Goal: Information Seeking & Learning: Learn about a topic

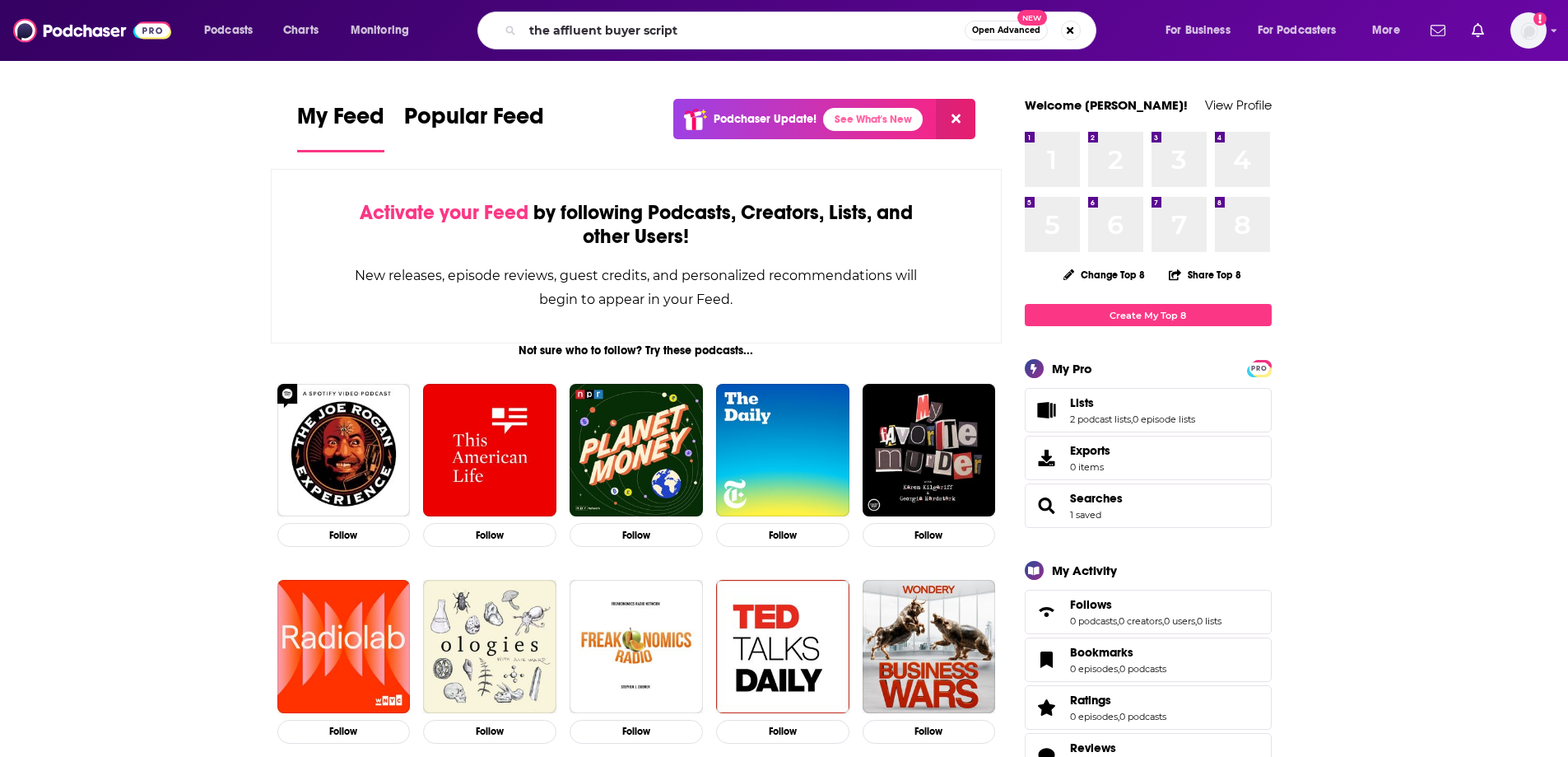
type input "the affluent buyer script"
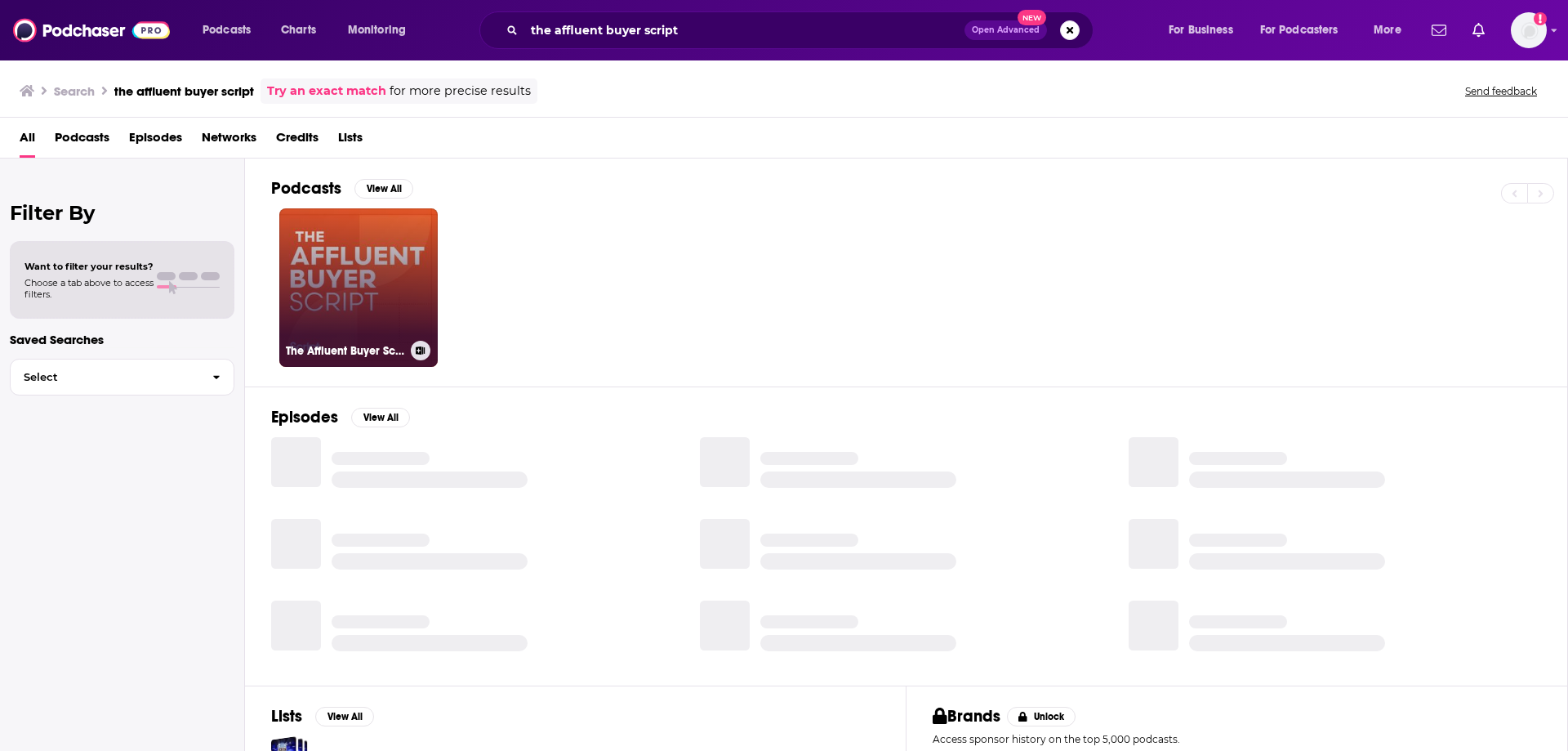
click at [374, 254] on link "The Affluent Buyer Script" at bounding box center [358, 287] width 158 height 158
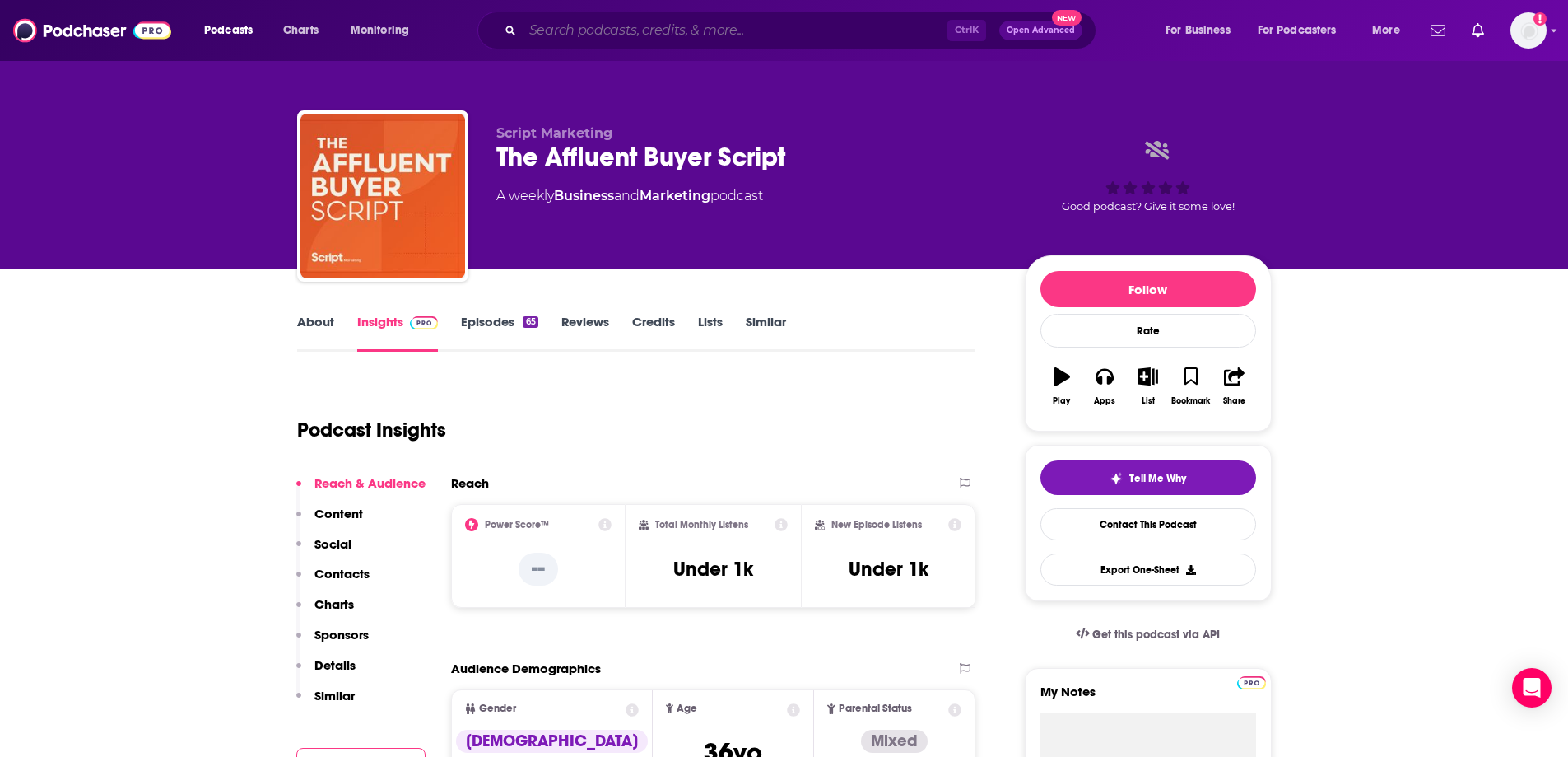
click at [618, 39] on input "Search podcasts, credits, & more..." at bounding box center [735, 31] width 425 height 26
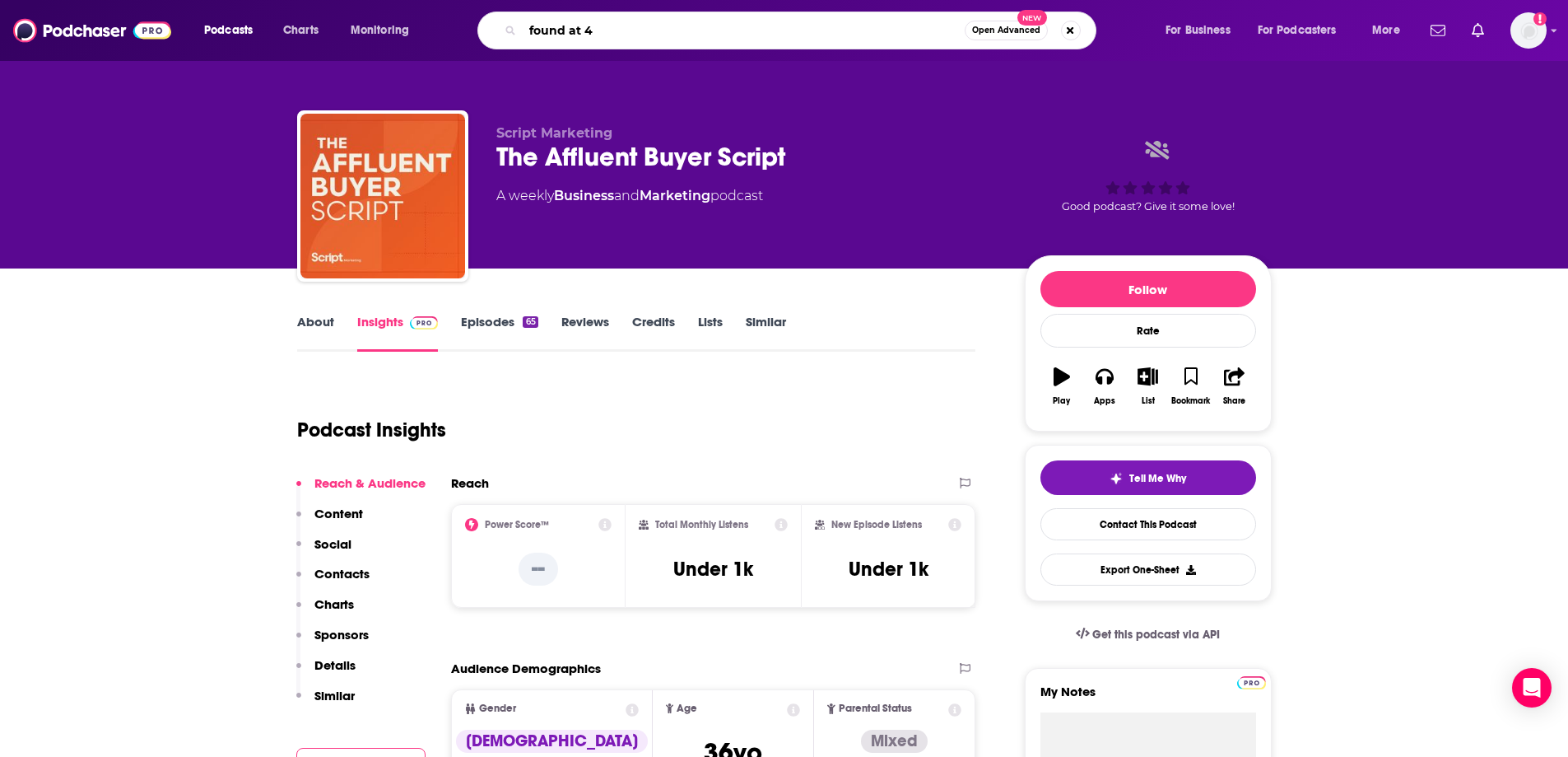
type input "found at 40"
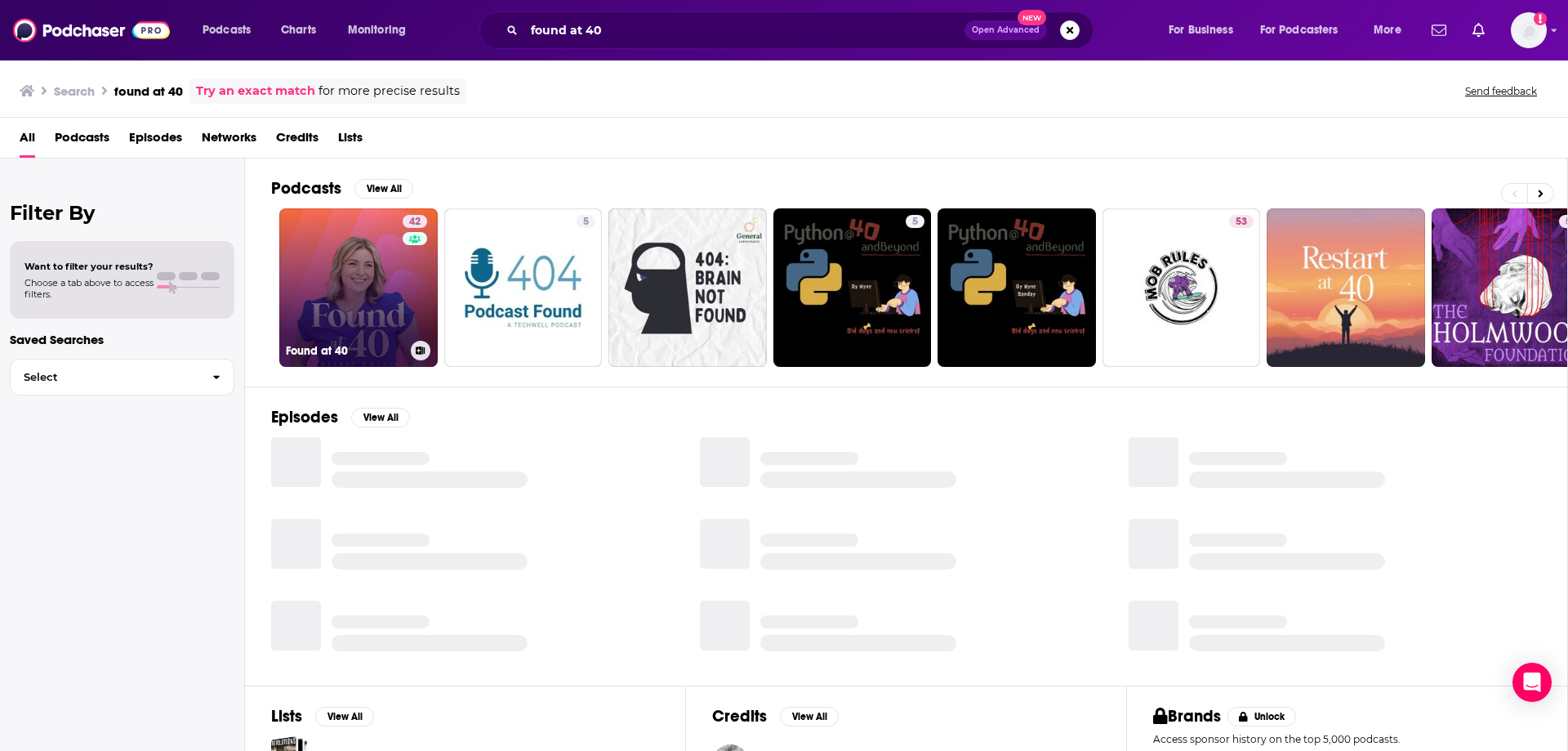
click at [355, 276] on link "42 Found at 40" at bounding box center [358, 287] width 158 height 158
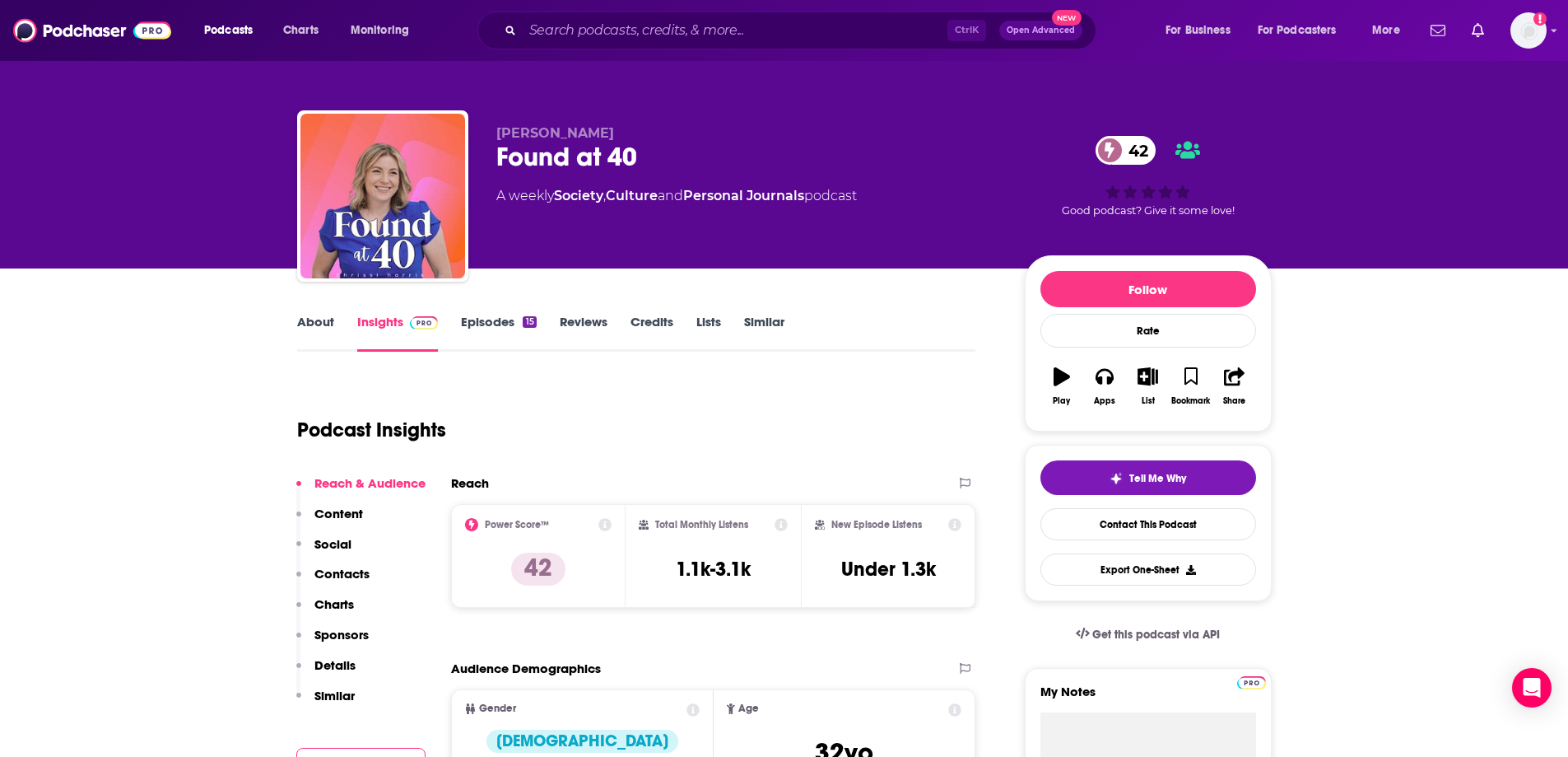
click at [676, 52] on div "Podcasts Charts Monitoring Ctrl K Open Advanced New For Business For Podcasters…" at bounding box center [784, 30] width 1568 height 61
click at [700, 34] on input "Search podcasts, credits, & more..." at bounding box center [735, 31] width 425 height 26
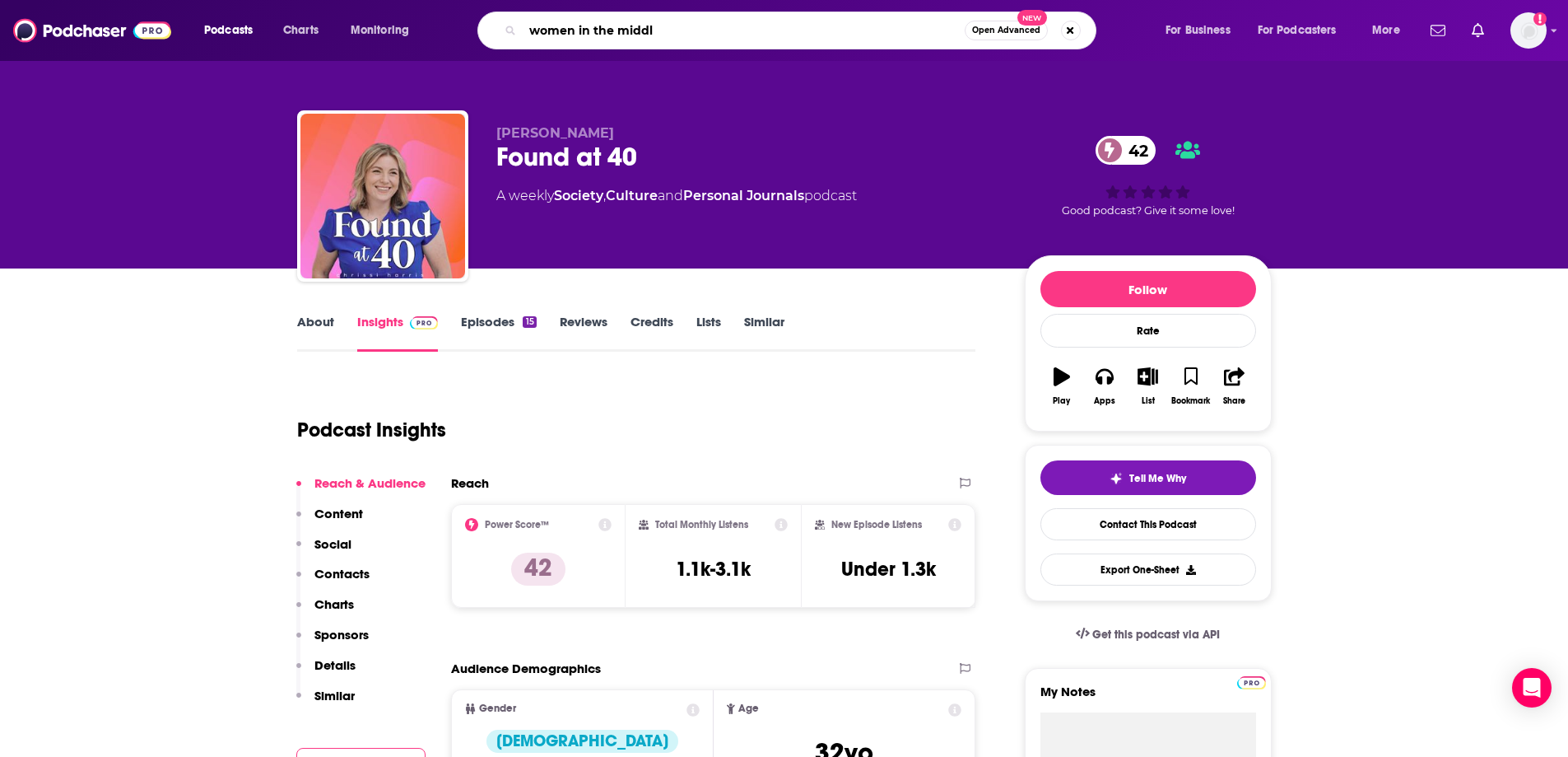
type input "women in the middle"
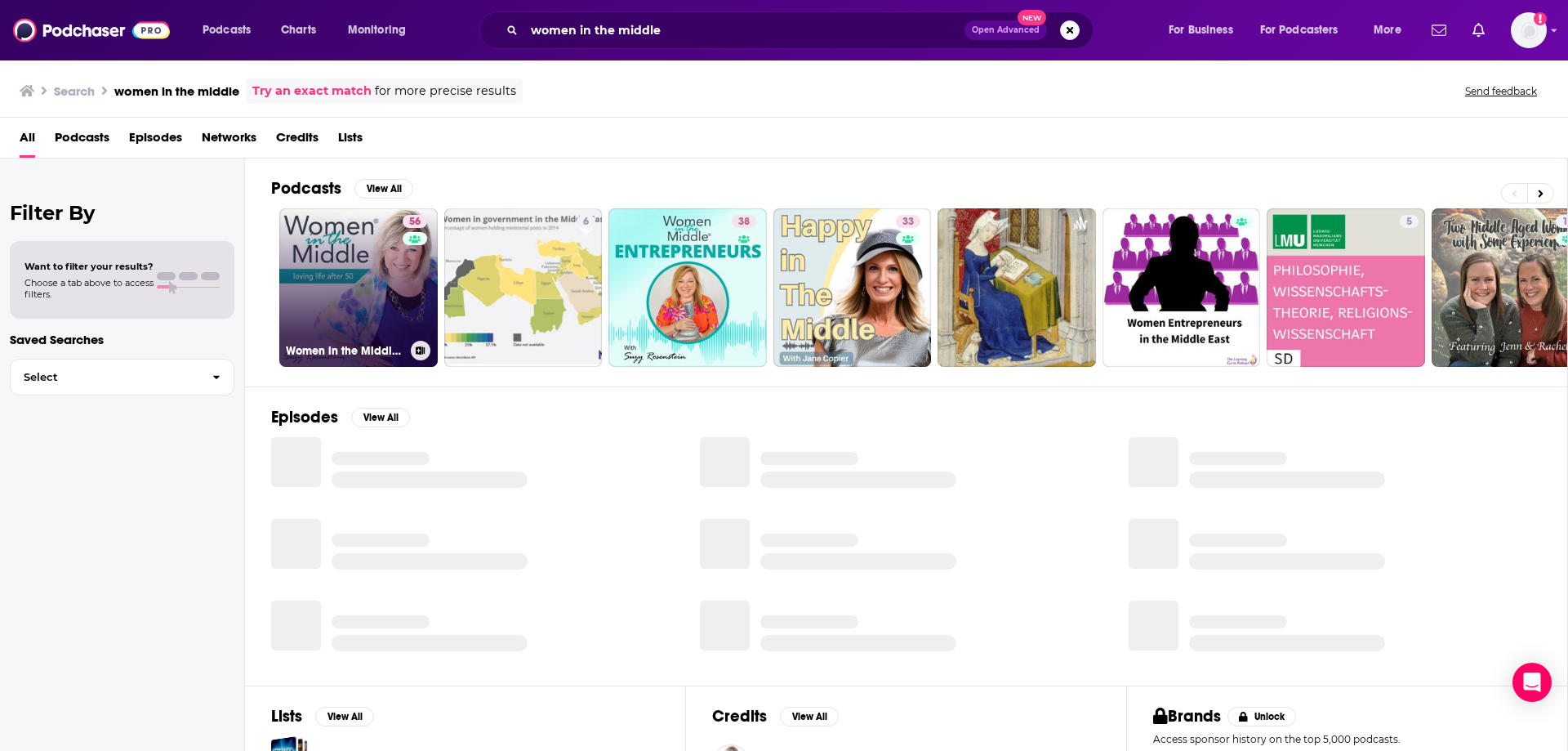
click at [350, 317] on link "56 Women in the Middle®: Loving Life After 50 - Midlife Coach Podcast" at bounding box center [358, 287] width 158 height 158
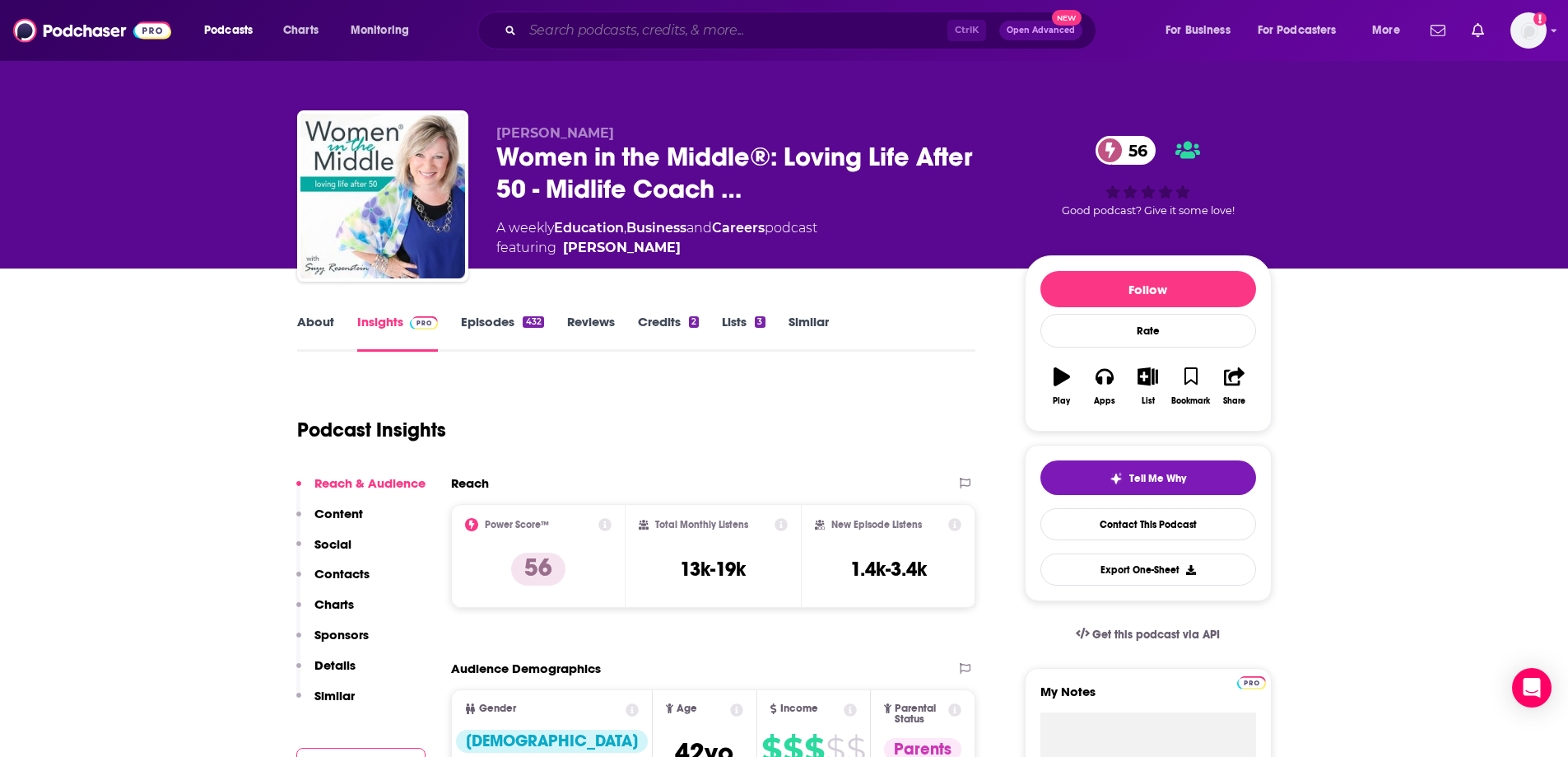
click at [581, 34] on input "Search podcasts, credits, & more..." at bounding box center [735, 31] width 425 height 26
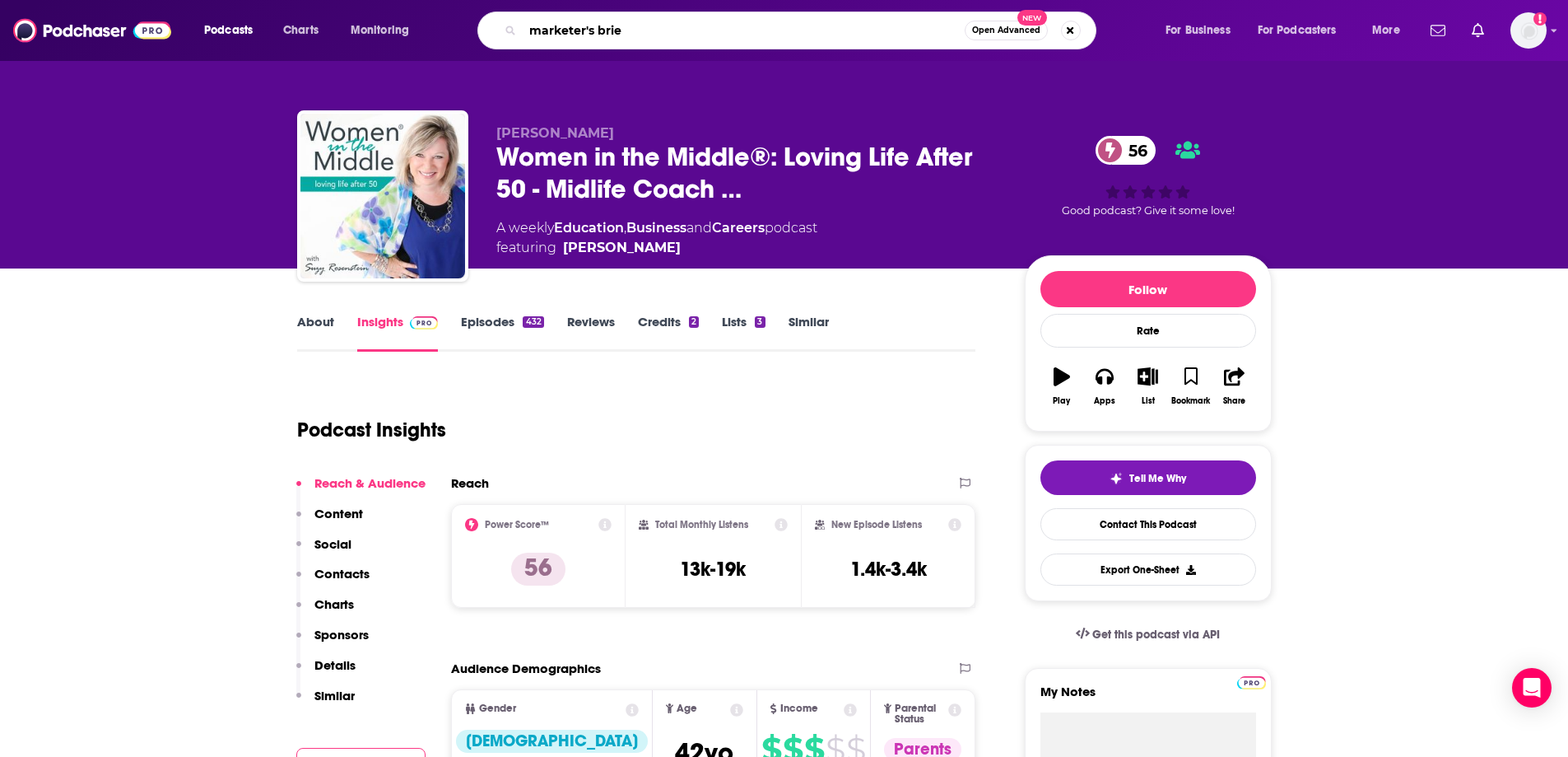
type input "marketer's brief"
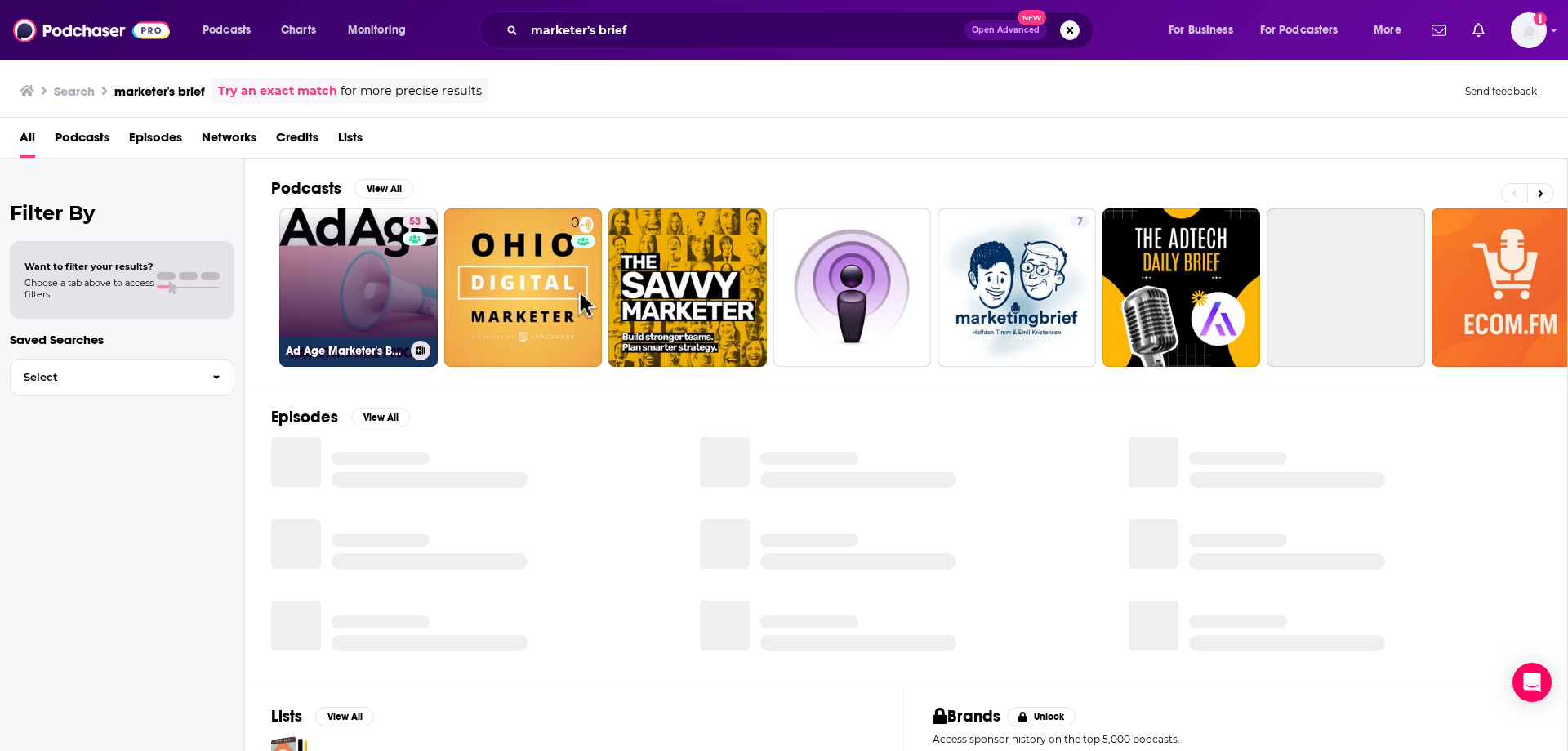
click at [371, 304] on link "53 Ad Age Marketer's Brief" at bounding box center [358, 287] width 158 height 158
